Goal: Task Accomplishment & Management: Manage account settings

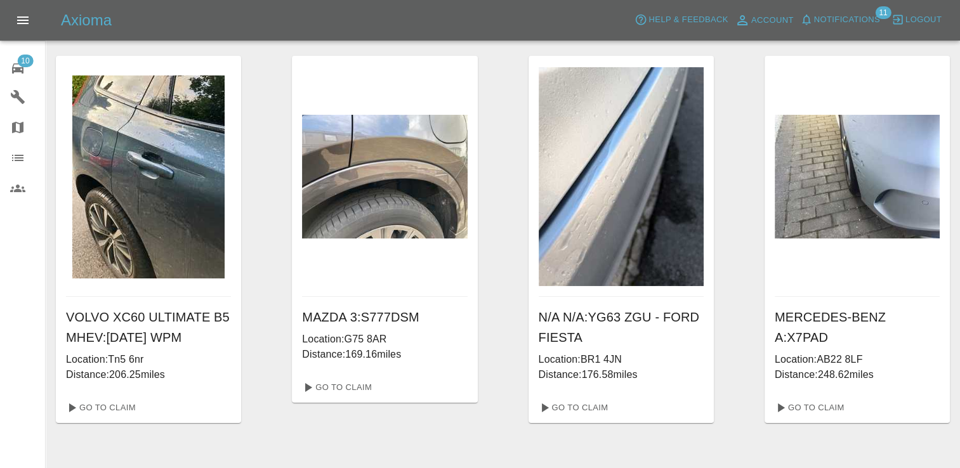
click at [22, 60] on span "10" at bounding box center [25, 61] width 16 height 13
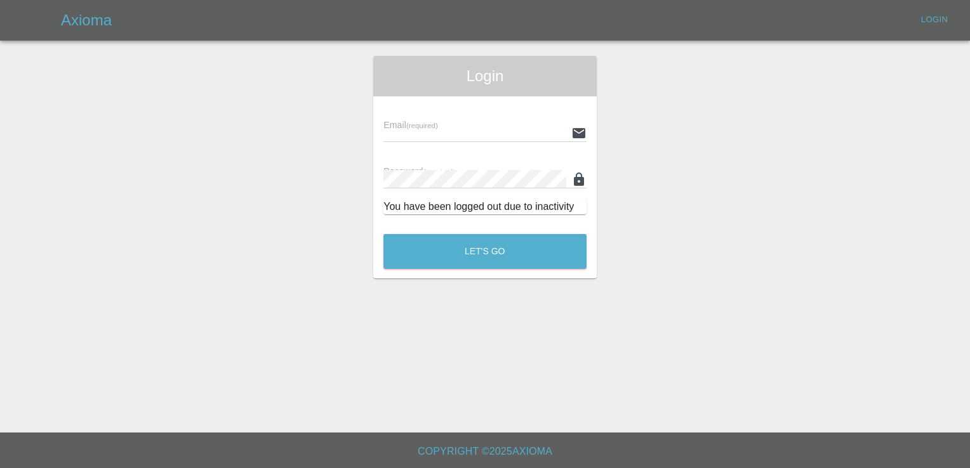
type input "[EMAIL_ADDRESS][DOMAIN_NAME]"
click at [506, 237] on button "Let's Go" at bounding box center [484, 251] width 203 height 35
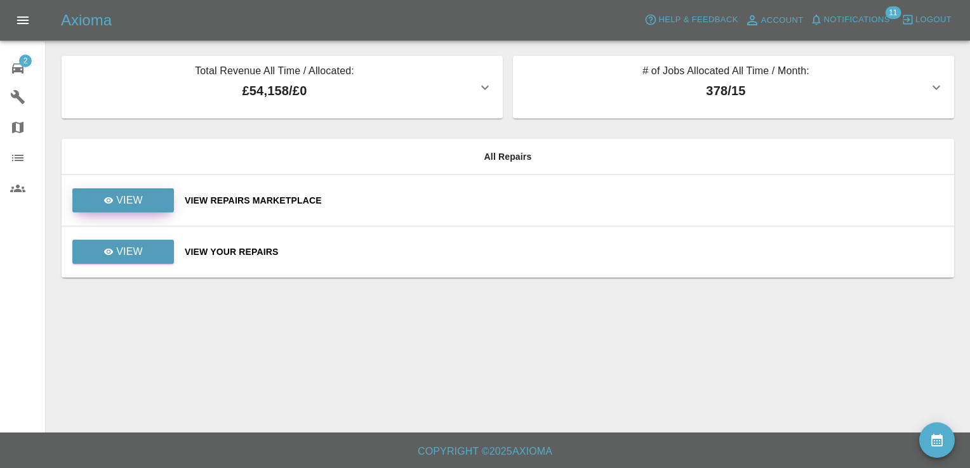
click at [142, 199] on link "View" at bounding box center [123, 200] width 102 height 24
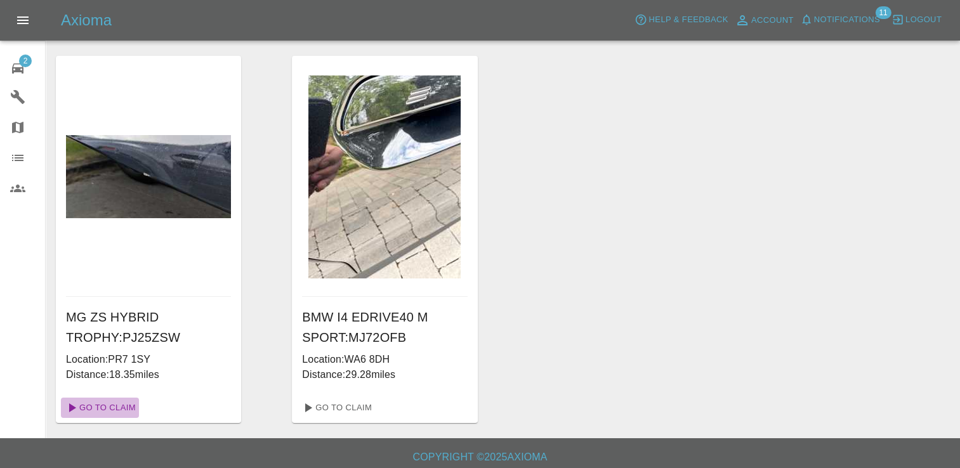
click at [115, 407] on link "Go To Claim" at bounding box center [100, 408] width 78 height 20
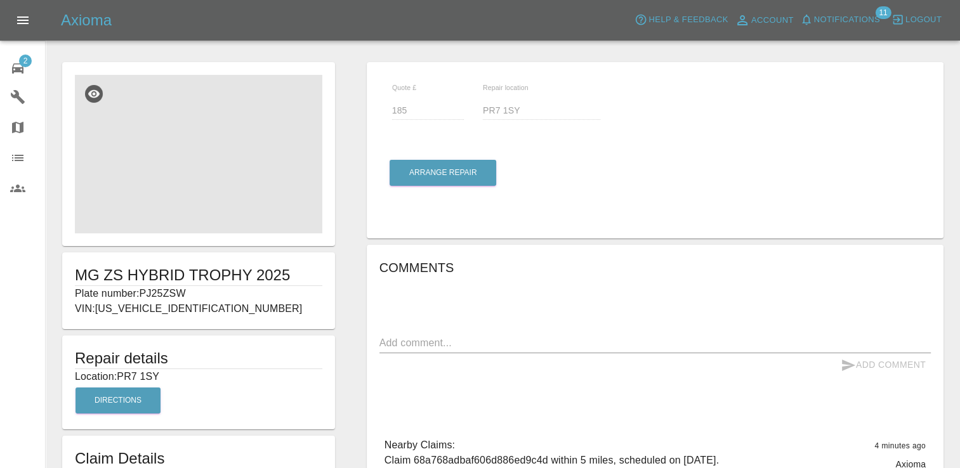
click at [202, 160] on img at bounding box center [198, 154] width 247 height 159
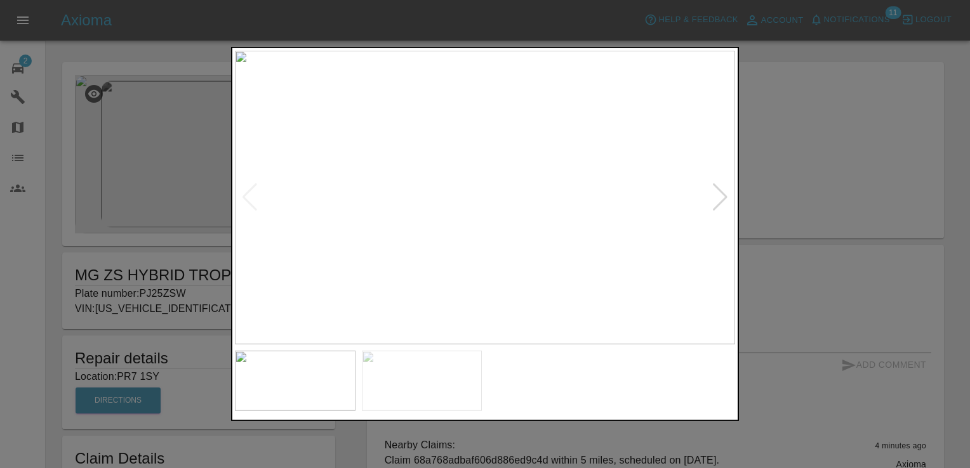
click at [723, 194] on div at bounding box center [719, 197] width 17 height 28
click at [723, 194] on img at bounding box center [485, 198] width 500 height 294
click at [720, 194] on img at bounding box center [485, 198] width 500 height 294
click at [821, 173] on div at bounding box center [485, 234] width 970 height 468
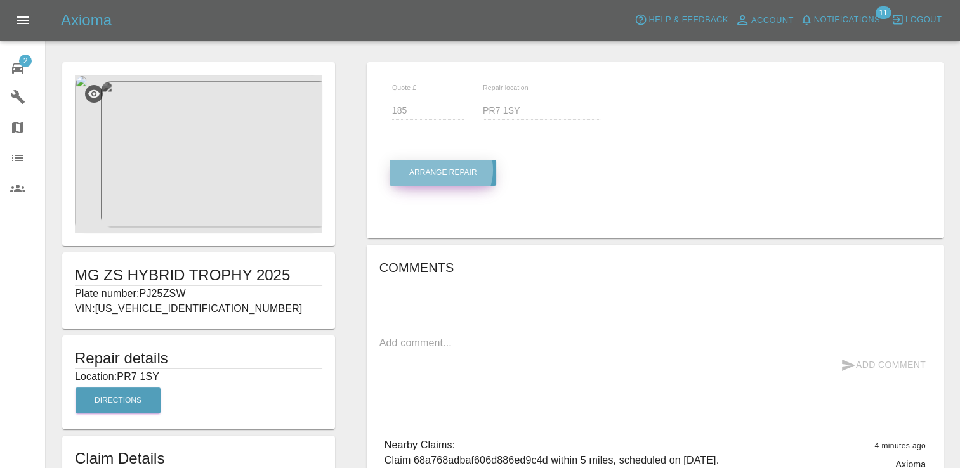
click at [439, 170] on button "Arrange Repair" at bounding box center [443, 173] width 107 height 26
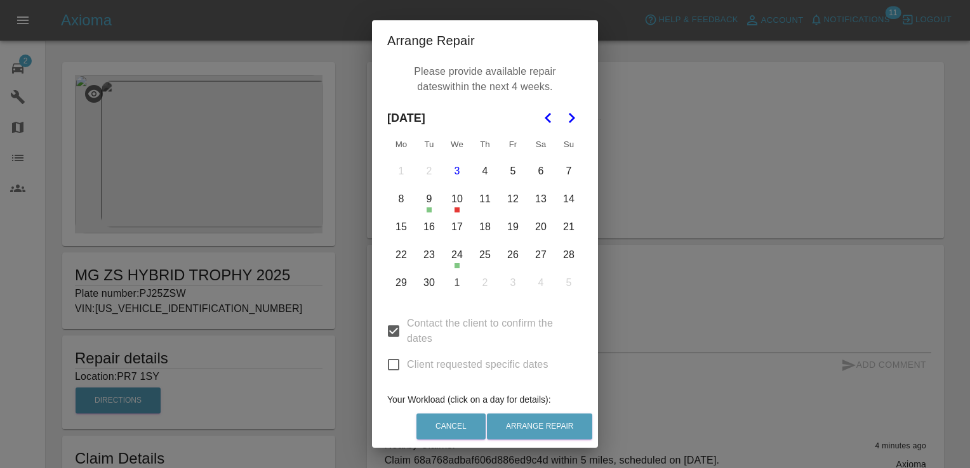
click at [480, 256] on button "25" at bounding box center [484, 255] width 27 height 27
click at [509, 230] on button "19" at bounding box center [512, 227] width 27 height 27
click at [535, 232] on button "20" at bounding box center [540, 227] width 27 height 27
click at [390, 284] on button "29" at bounding box center [401, 283] width 27 height 27
click at [427, 289] on button "30" at bounding box center [429, 283] width 27 height 27
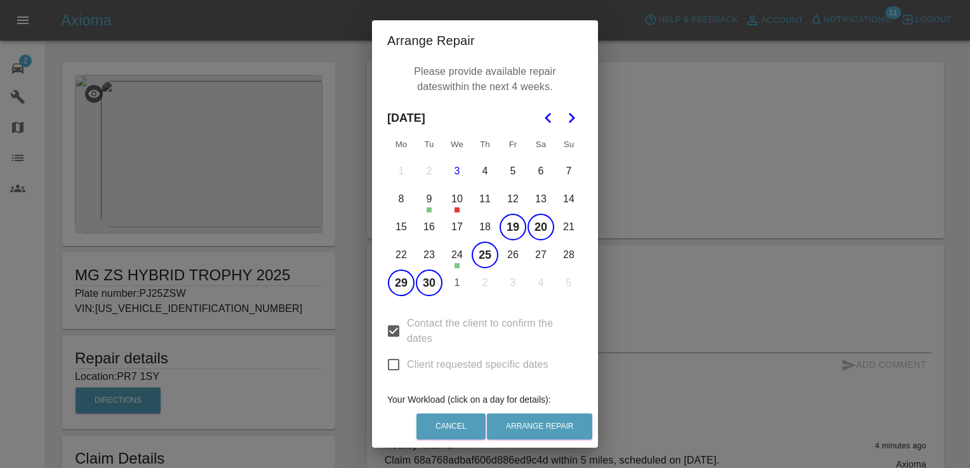
click at [427, 289] on button "30" at bounding box center [429, 283] width 27 height 27
click at [541, 419] on button "Arrange Repair" at bounding box center [539, 427] width 105 height 26
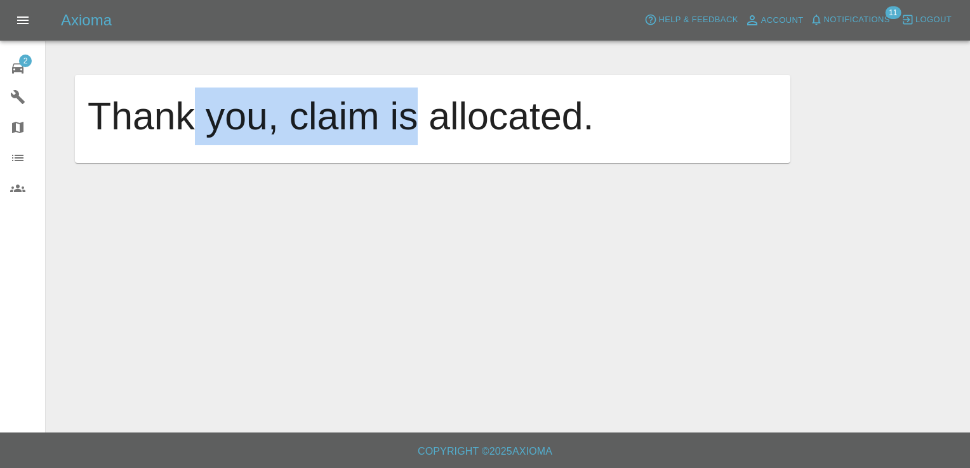
drag, startPoint x: 414, startPoint y: 202, endPoint x: 177, endPoint y: 145, distance: 244.1
click at [177, 145] on main "Thank you, claim is allocated." at bounding box center [485, 216] width 970 height 433
click at [29, 56] on span "2" at bounding box center [25, 61] width 13 height 13
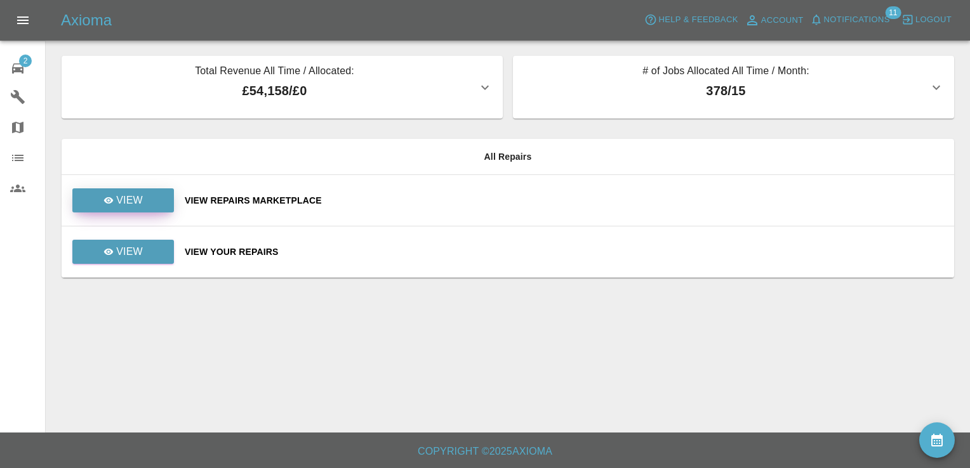
click at [145, 199] on link "View" at bounding box center [123, 200] width 102 height 24
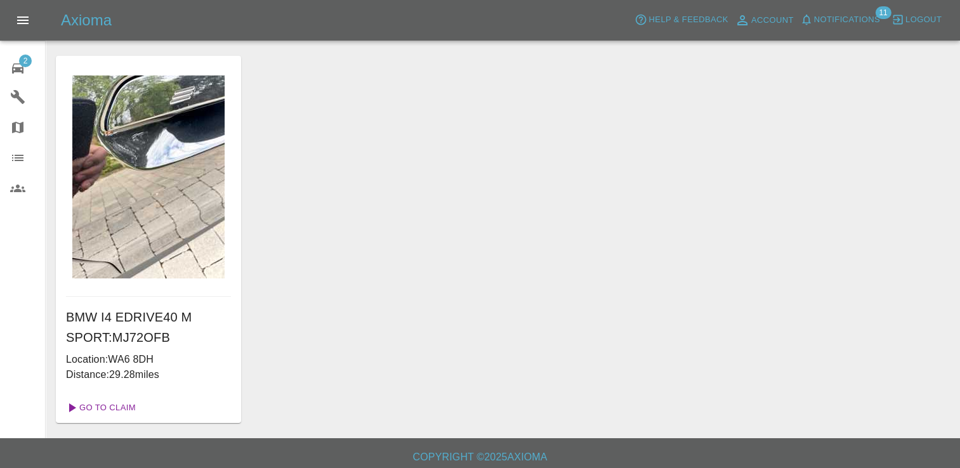
click at [118, 406] on link "Go To Claim" at bounding box center [100, 408] width 78 height 20
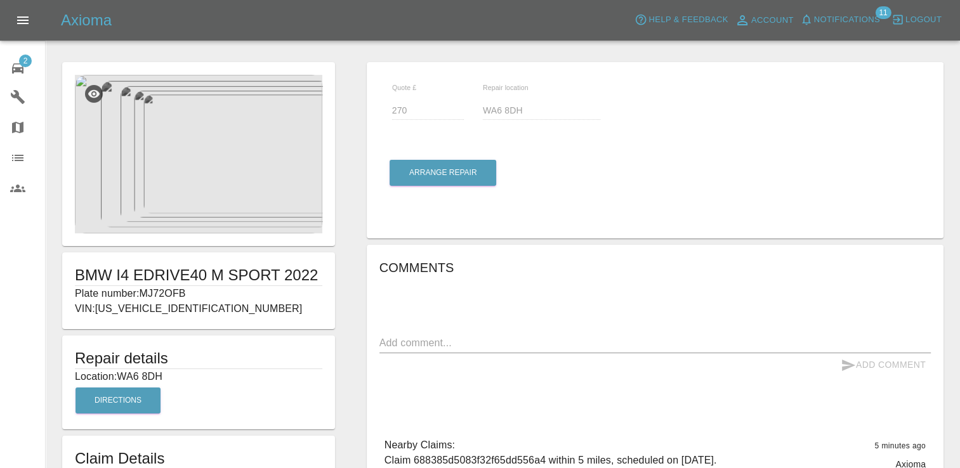
click at [214, 151] on img at bounding box center [198, 154] width 247 height 159
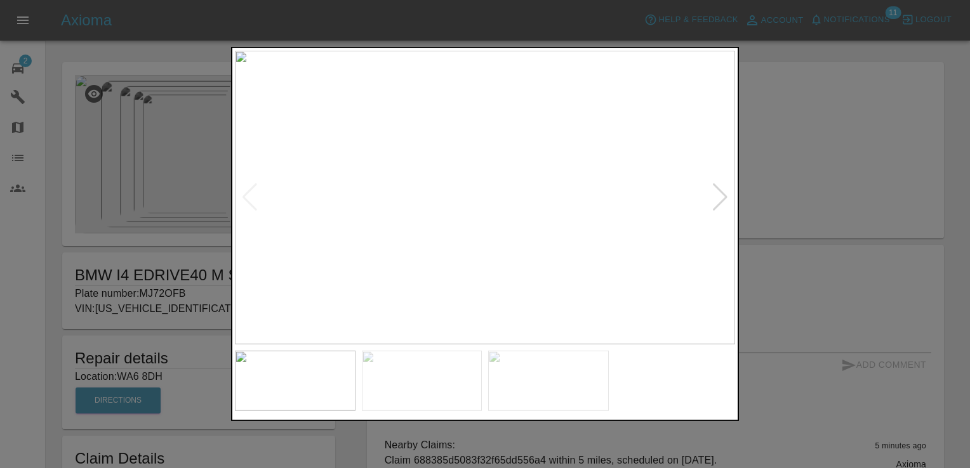
click at [723, 195] on div at bounding box center [719, 197] width 17 height 28
click at [723, 195] on img at bounding box center [485, 198] width 500 height 294
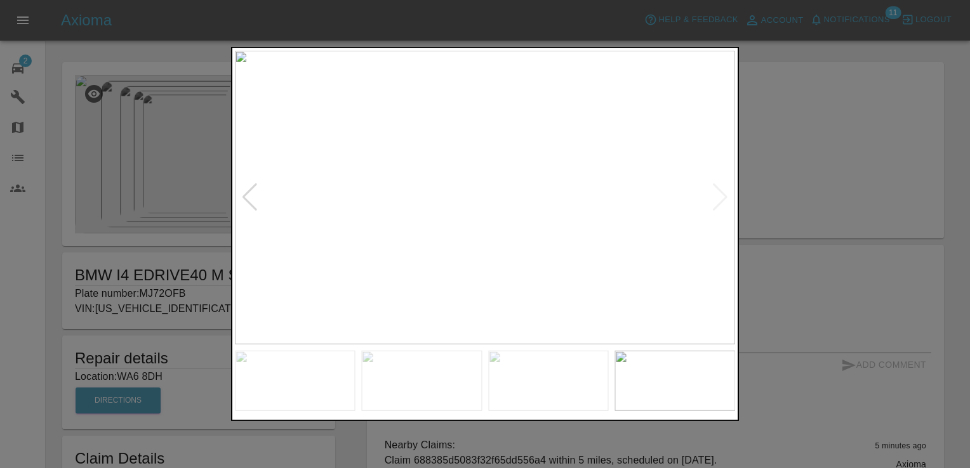
click at [806, 147] on div at bounding box center [485, 234] width 970 height 468
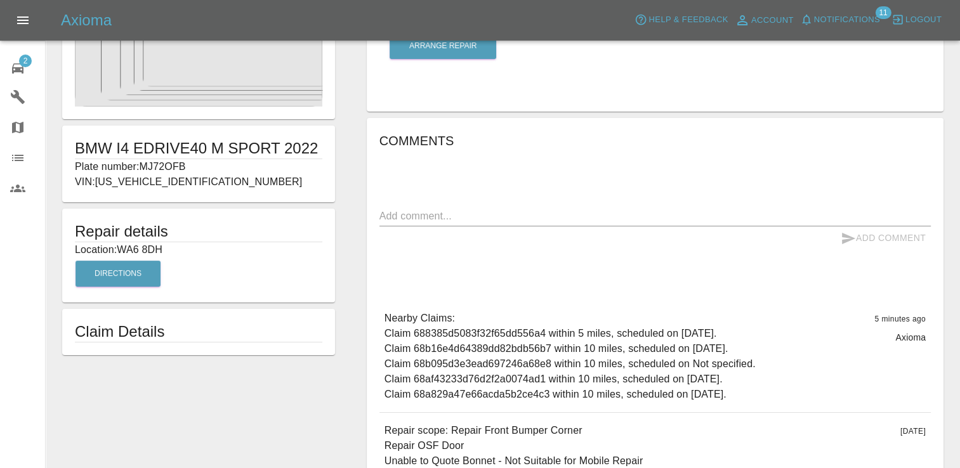
scroll to position [129, 0]
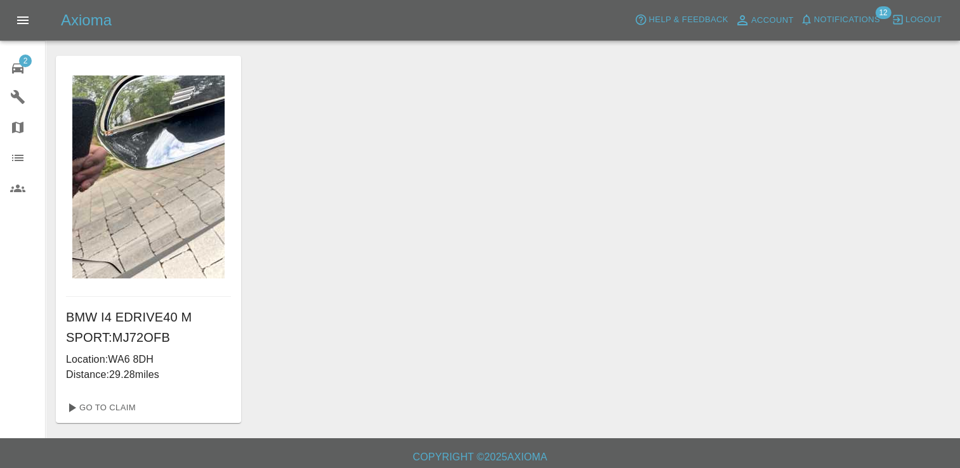
click at [19, 63] on icon at bounding box center [17, 68] width 11 height 10
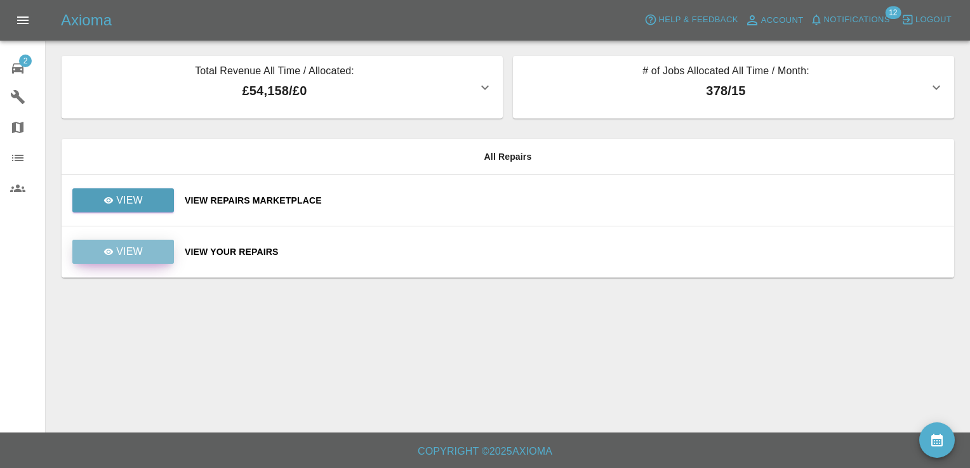
click at [146, 249] on link "View" at bounding box center [123, 252] width 102 height 24
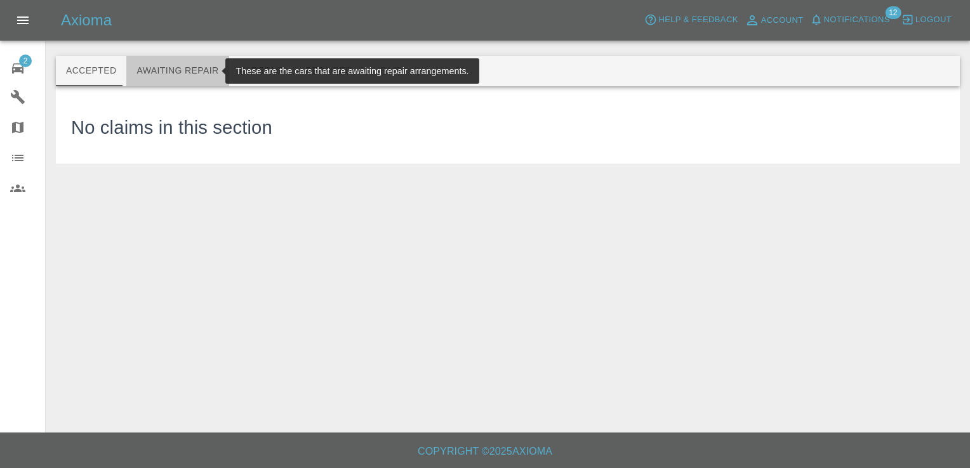
click at [193, 64] on button "Awaiting Repair" at bounding box center [177, 71] width 102 height 30
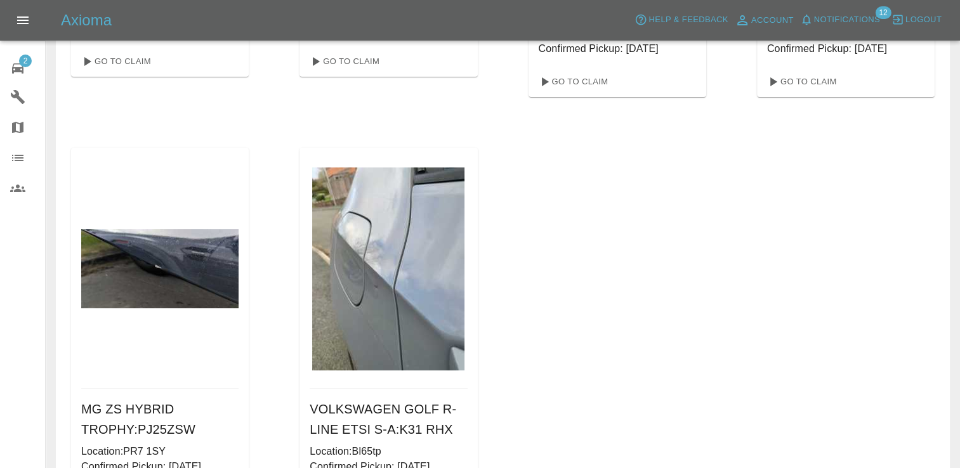
scroll to position [406, 0]
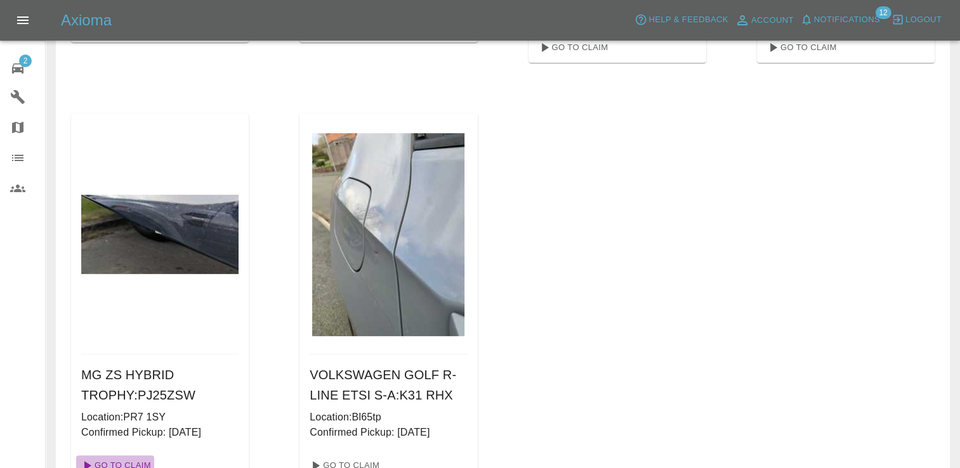
click at [127, 466] on link "Go To Claim" at bounding box center [115, 466] width 78 height 20
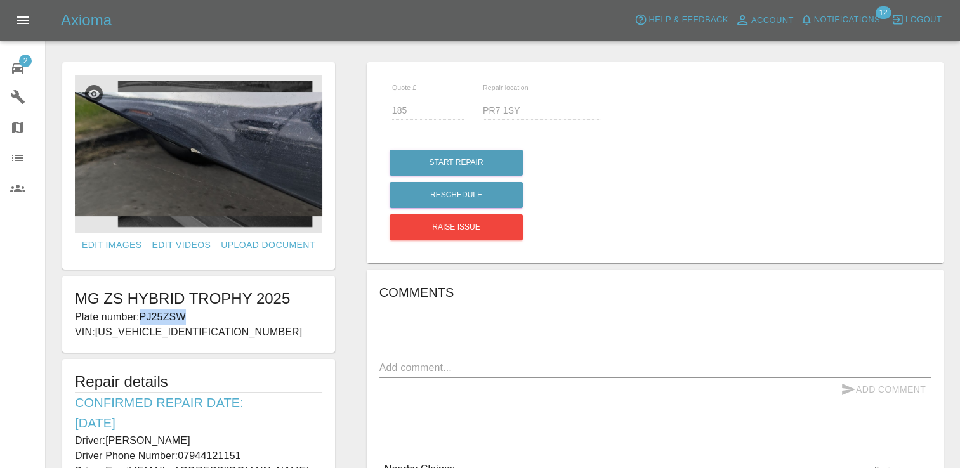
drag, startPoint x: 185, startPoint y: 316, endPoint x: 139, endPoint y: 317, distance: 46.3
click at [139, 317] on p "Plate number: PJ25ZSW" at bounding box center [198, 317] width 247 height 15
copy p "PJ25ZSW"
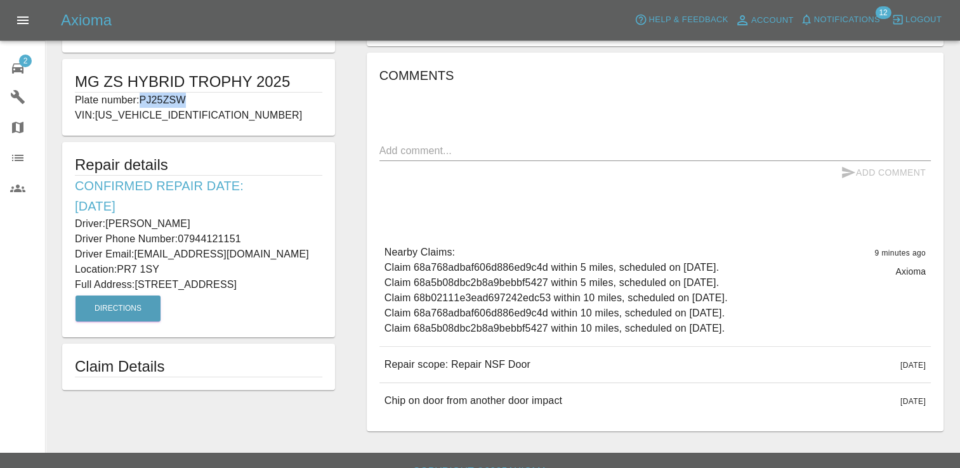
scroll to position [217, 0]
drag, startPoint x: 544, startPoint y: 364, endPoint x: 385, endPoint y: 359, distance: 159.4
click at [385, 359] on div "Repair scope: Repair NSF Door [DATE]" at bounding box center [654, 365] width 551 height 36
copy p "Repair scope: Repair NSF Door"
drag, startPoint x: 129, startPoint y: 301, endPoint x: 74, endPoint y: 168, distance: 144.5
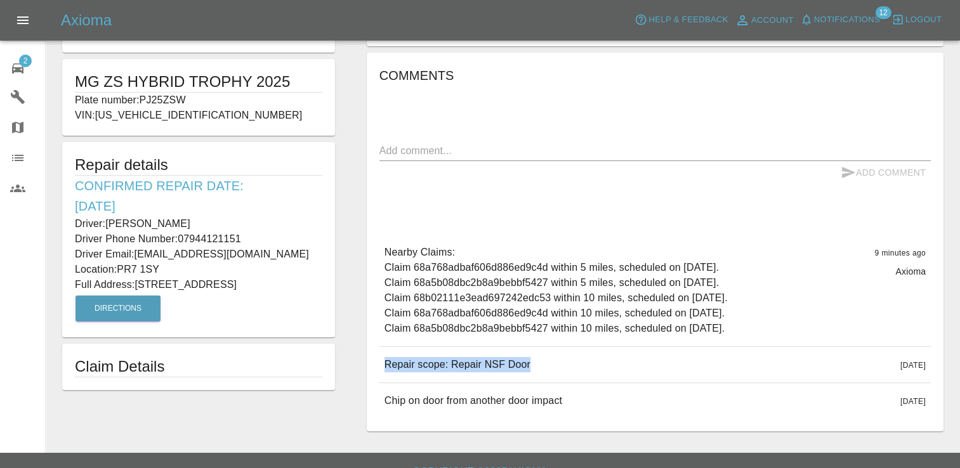
click at [74, 168] on div "Repair details Confirmed Repair Date: [DATE] Driver: [PERSON_NAME] Driver Phone…" at bounding box center [198, 239] width 273 height 195
copy div "Repair details Confirmed Repair Date: [DATE] Driver: [PERSON_NAME] Driver Phone…"
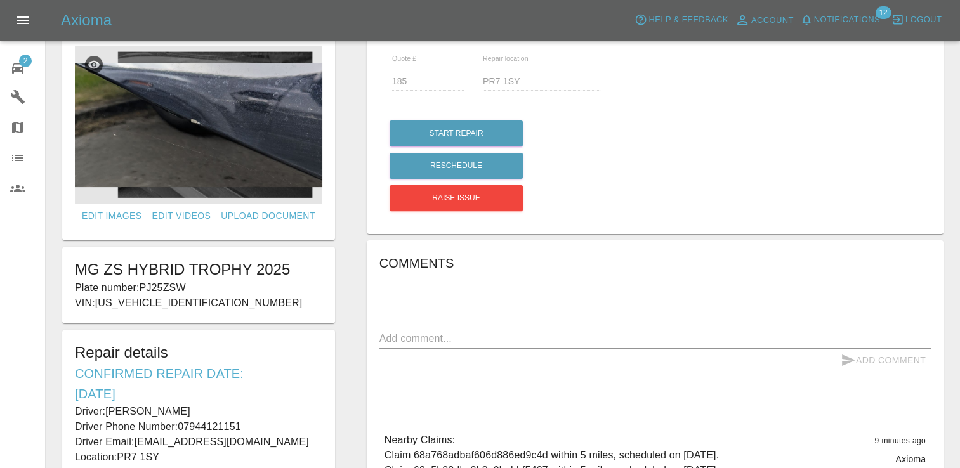
scroll to position [27, 0]
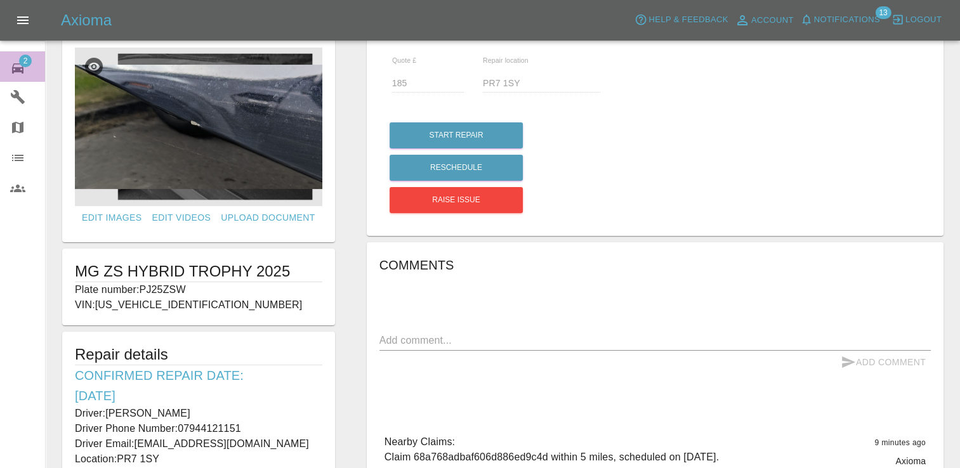
click at [25, 62] on span "2" at bounding box center [25, 61] width 13 height 13
